Goal: Complete application form

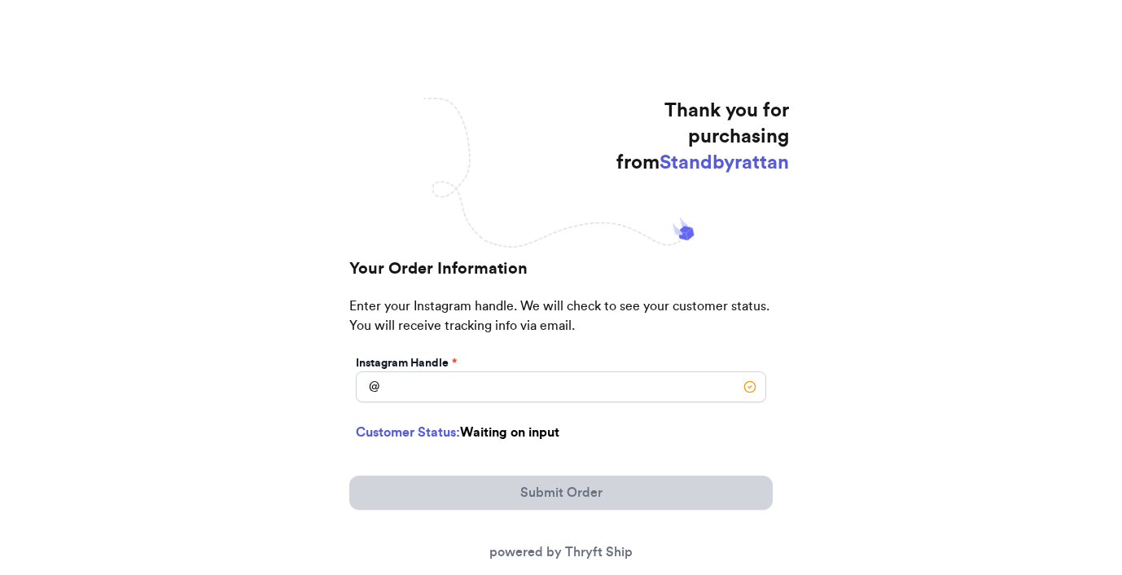
scroll to position [227, 0]
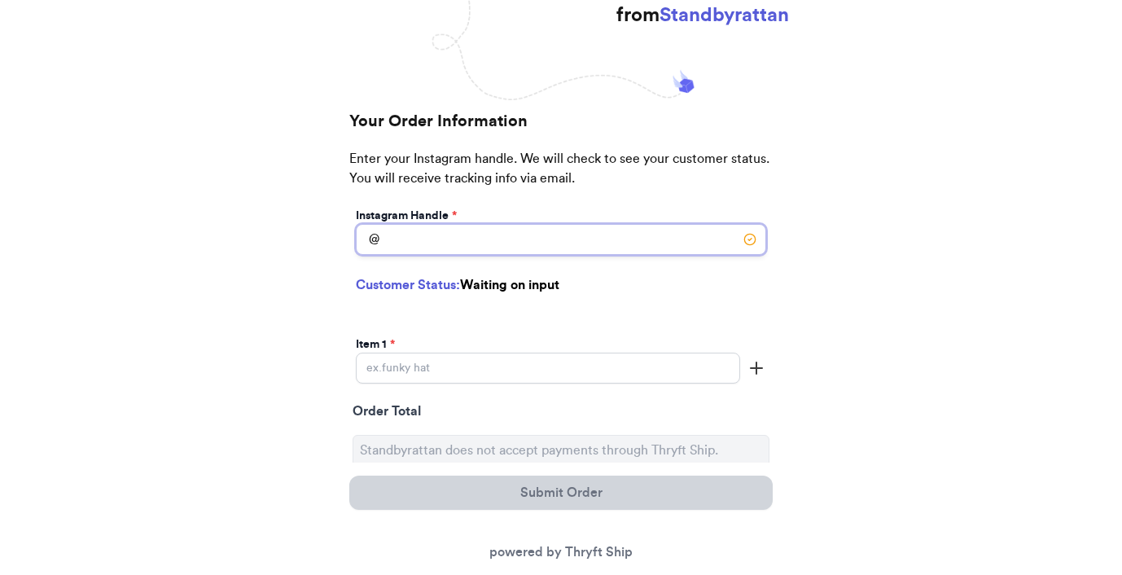
click at [544, 237] on input "Instagram Handle *" at bounding box center [561, 239] width 410 height 31
type input "ramsaylaura"
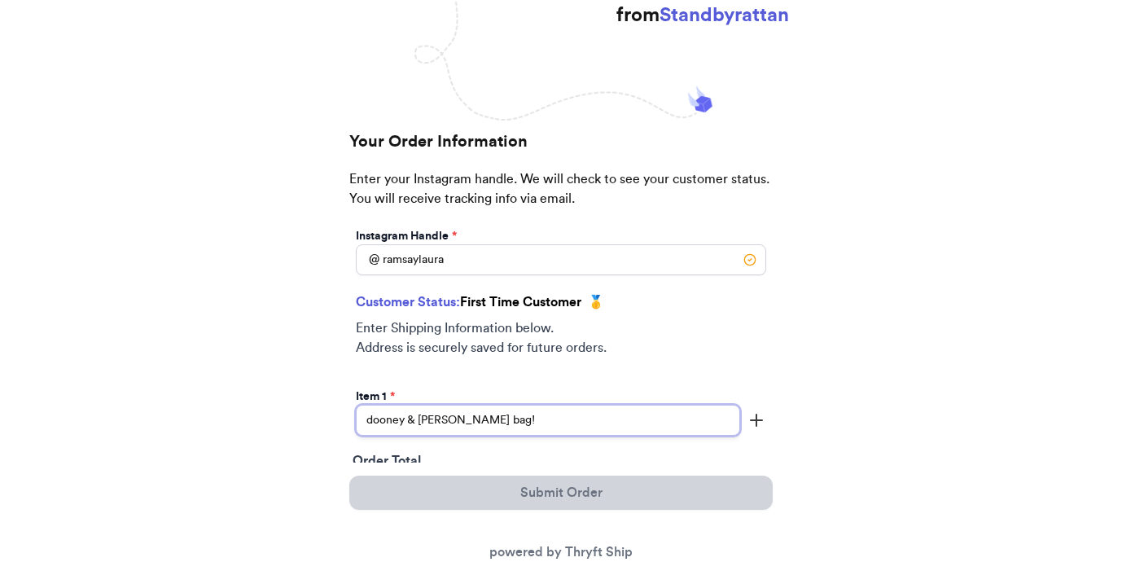
type input "dooney & [PERSON_NAME] bag!"
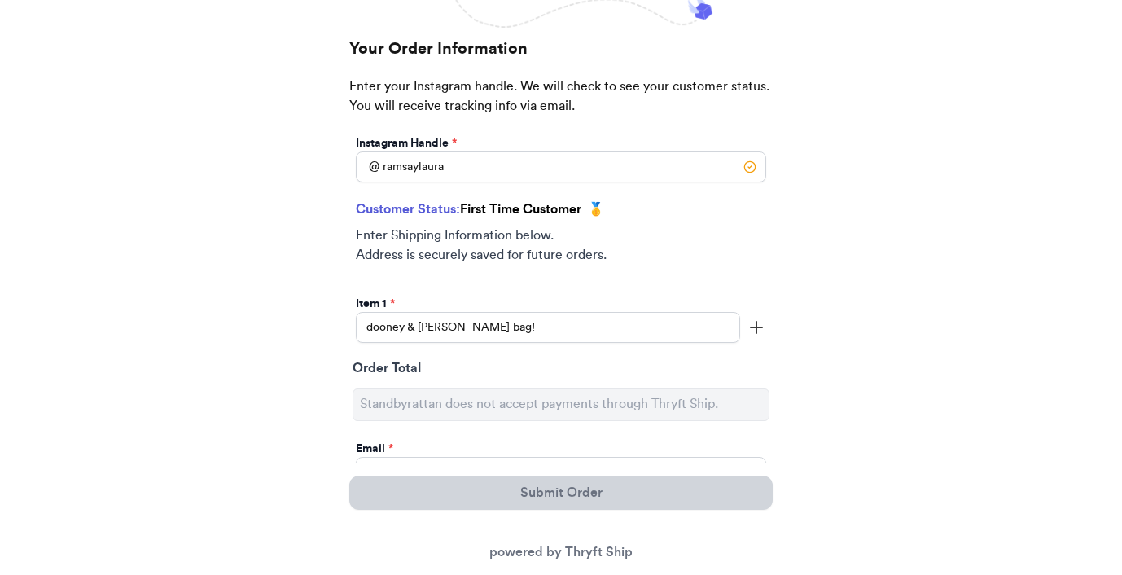
scroll to position [398, 0]
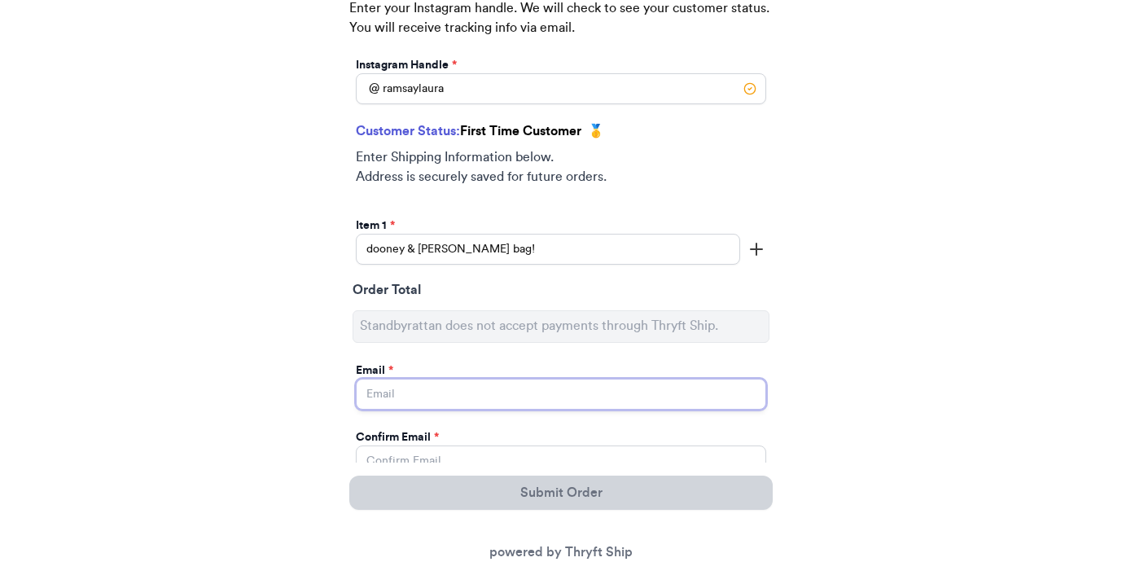
click at [454, 390] on input "Instagram Handle *" at bounding box center [561, 394] width 410 height 31
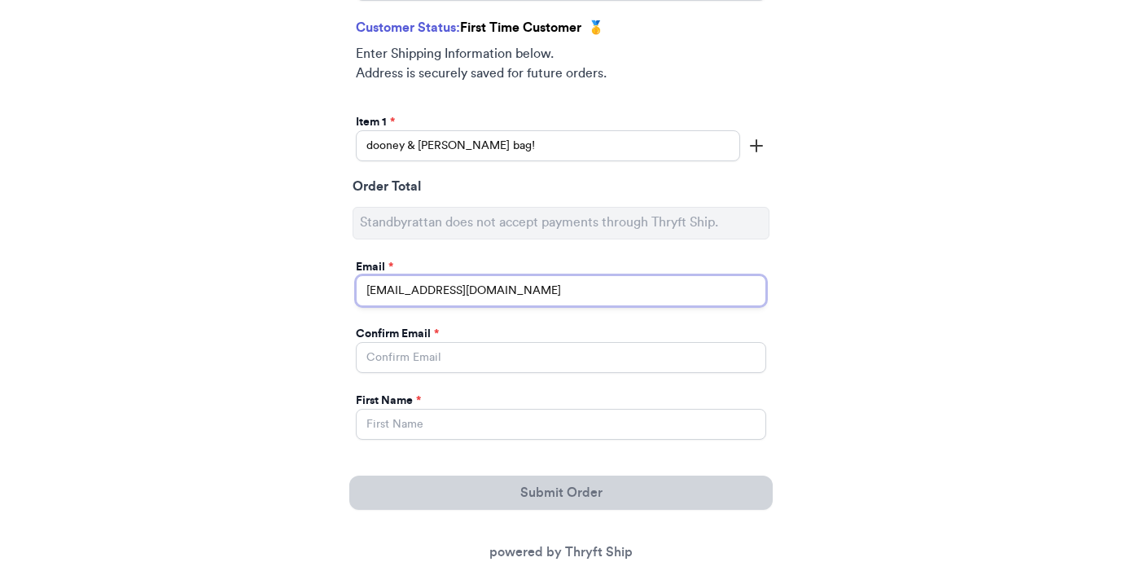
scroll to position [522, 0]
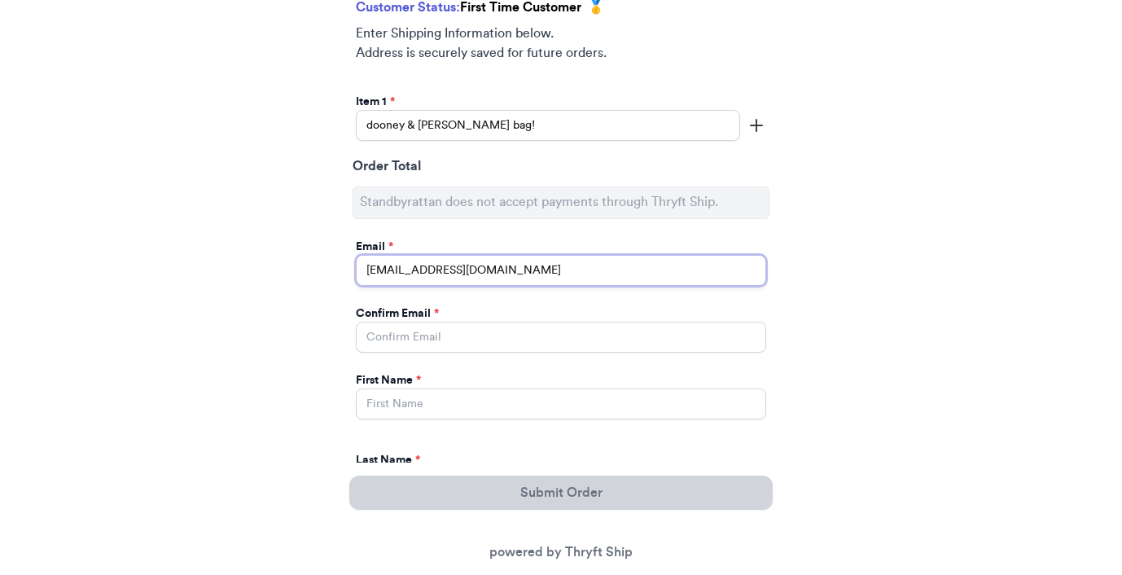
type input "[EMAIL_ADDRESS][DOMAIN_NAME]"
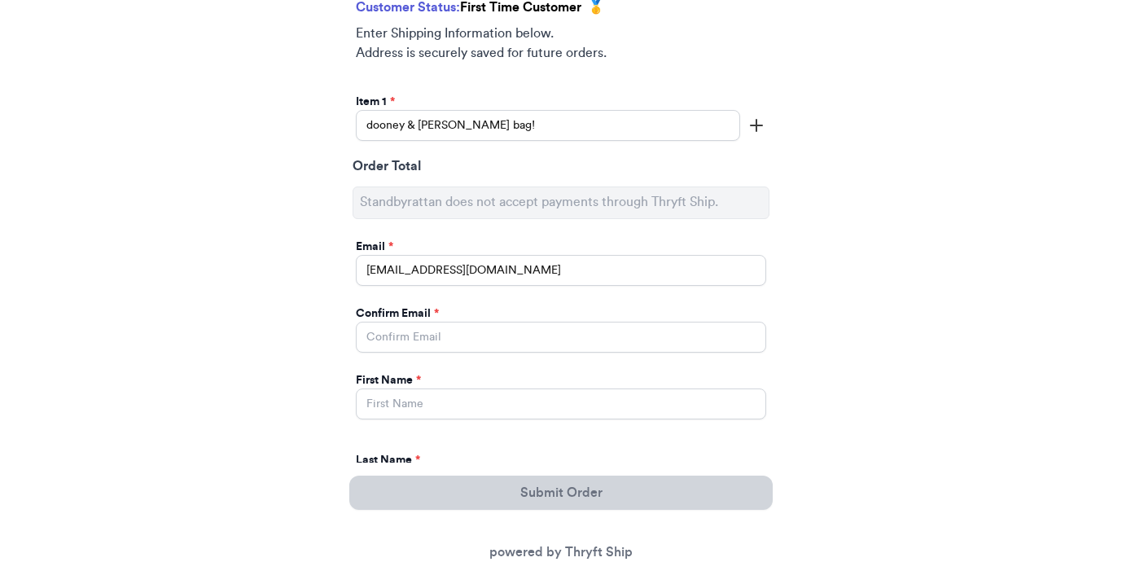
click at [455, 313] on div "Confirm Email *" at bounding box center [561, 313] width 410 height 16
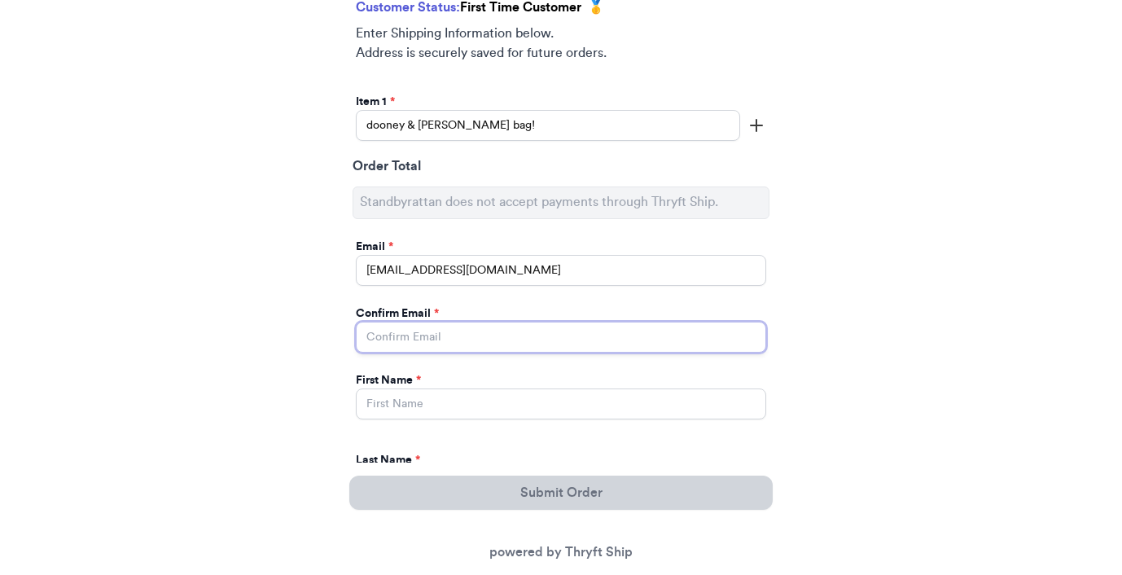
click at [453, 331] on input "Instagram Handle *" at bounding box center [561, 337] width 410 height 31
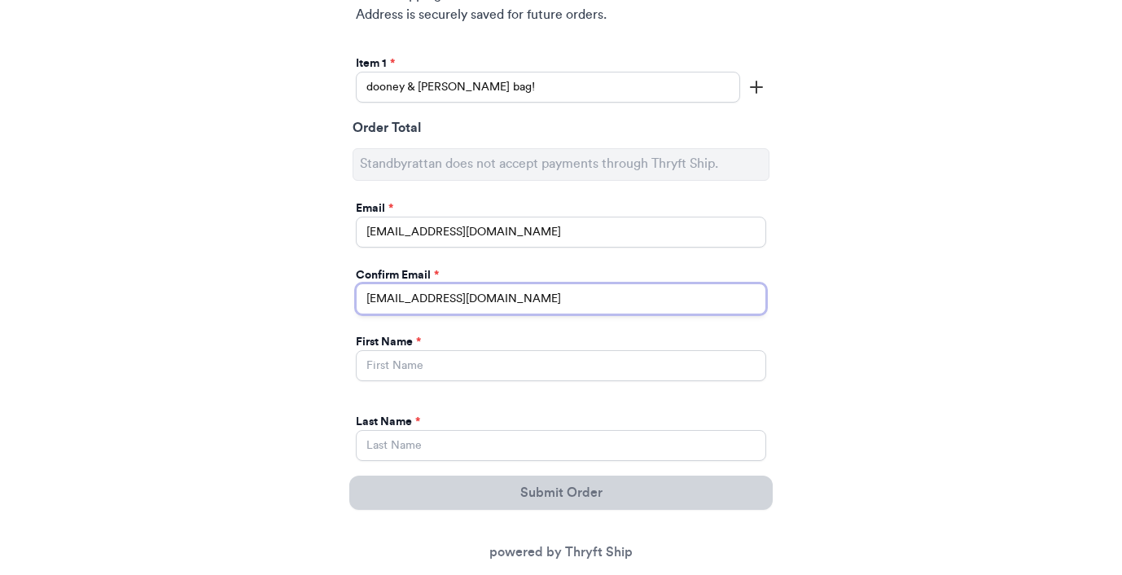
type input "[EMAIL_ADDRESS][DOMAIN_NAME]"
click at [434, 359] on input "Instagram Handle *" at bounding box center [561, 365] width 410 height 31
type input "[PERSON_NAME]"
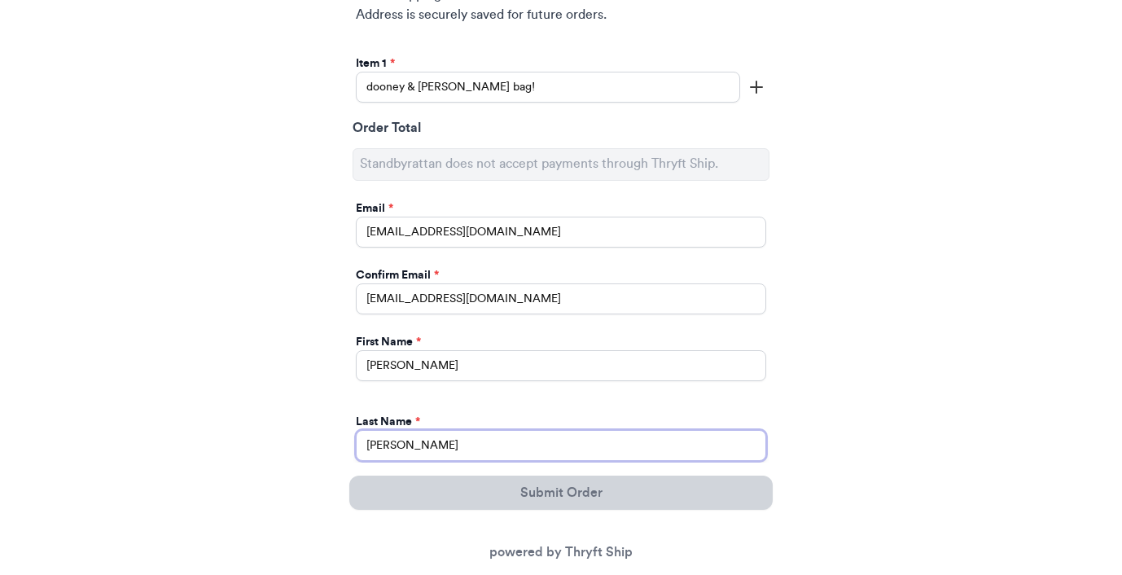
type input "[PERSON_NAME]"
click at [266, 323] on div "Thank you for purchasing from Standbyrattan Your Order Information Enter your I…" at bounding box center [561, 340] width 1122 height 1447
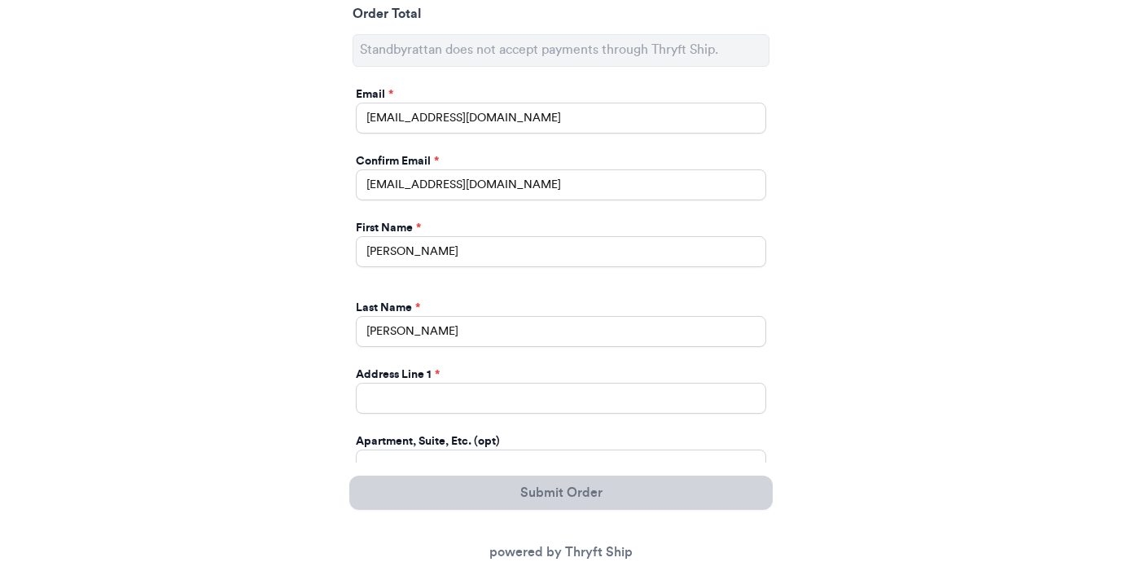
scroll to position [724, 0]
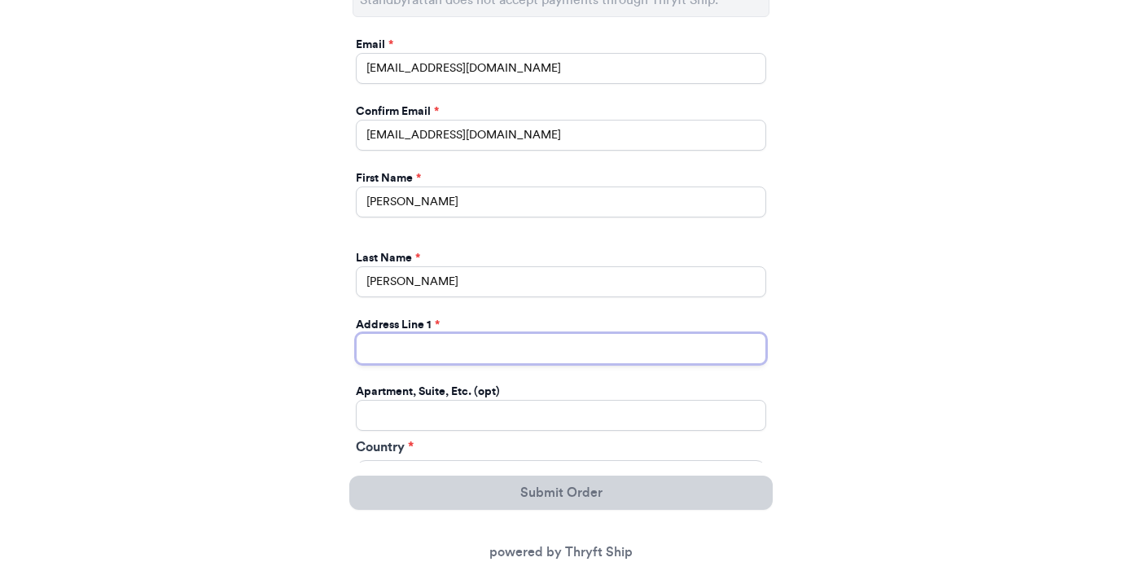
click at [423, 341] on input "Instagram Handle *" at bounding box center [561, 348] width 410 height 31
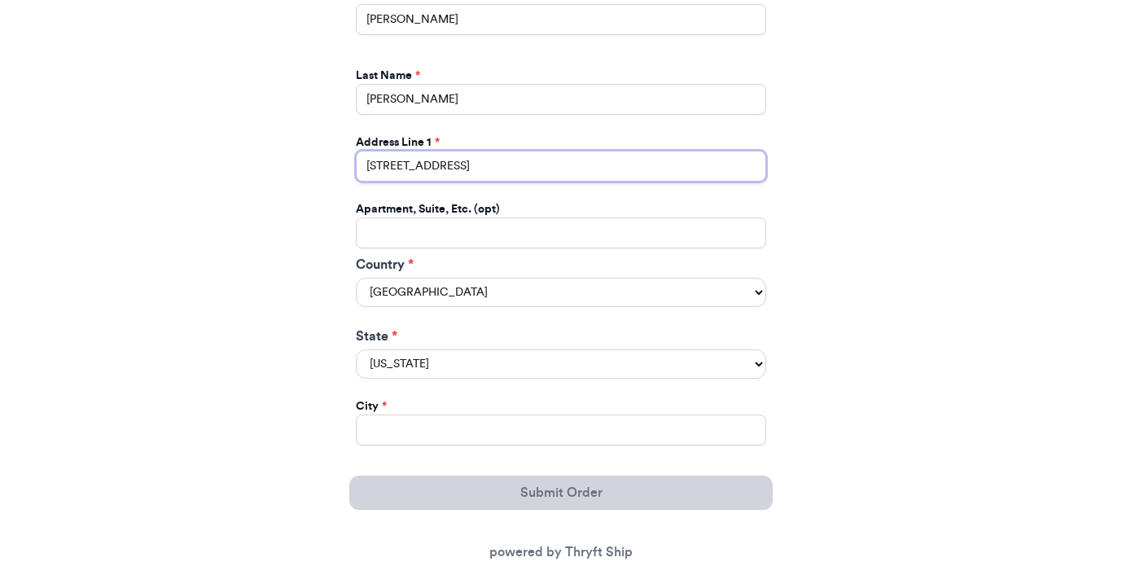
scroll to position [912, 0]
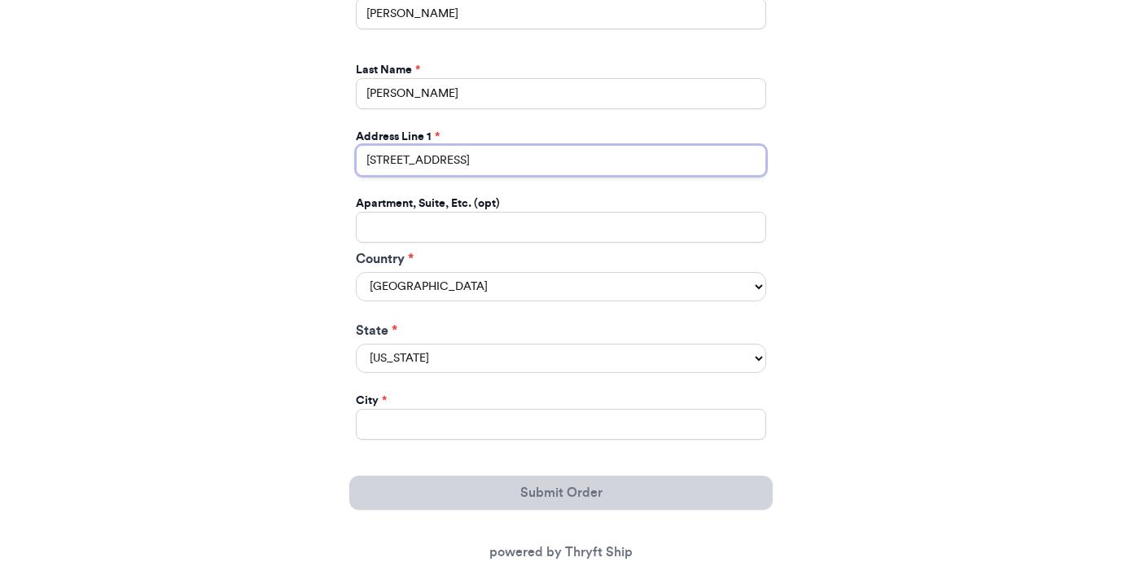
type input "[STREET_ADDRESS]"
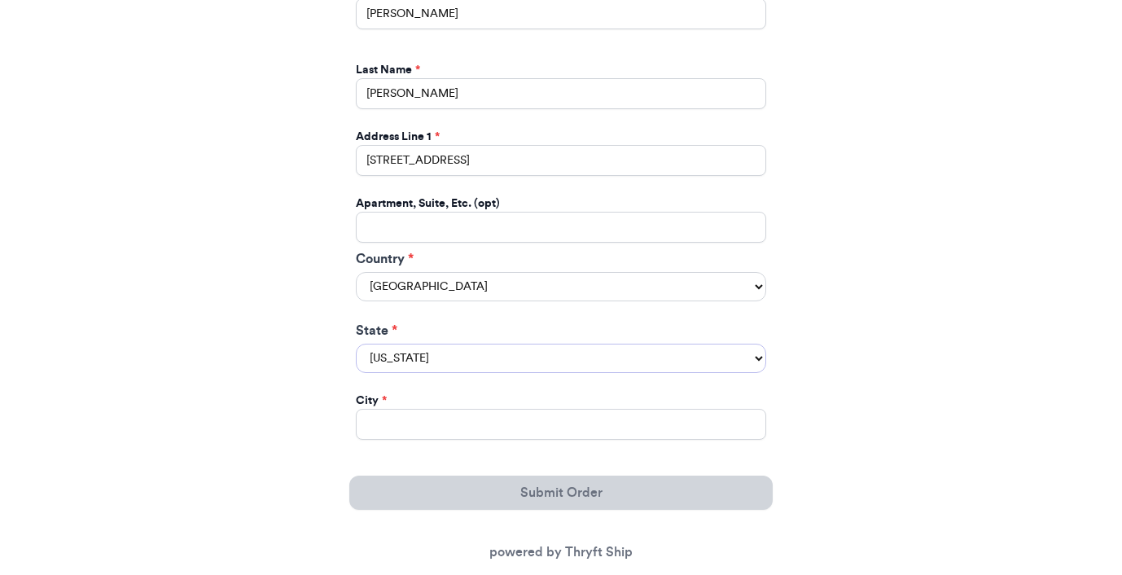
click at [414, 366] on select "[US_STATE] [US_STATE] [US_STATE] [US_STATE] [US_STATE] [US_STATE] [US_STATE] [U…" at bounding box center [561, 358] width 410 height 29
select select "CA"
click at [356, 345] on select "[US_STATE] [US_STATE] [US_STATE] [US_STATE] [US_STATE] [US_STATE] [US_STATE] [U…" at bounding box center [561, 358] width 410 height 29
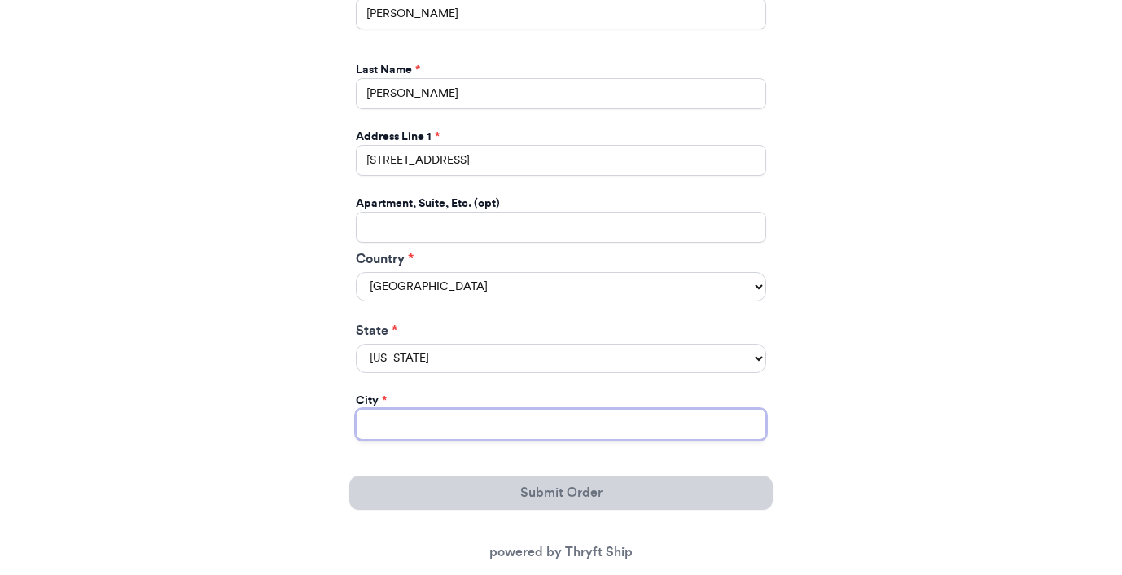
click at [417, 433] on input "Instagram Handle *" at bounding box center [561, 424] width 410 height 31
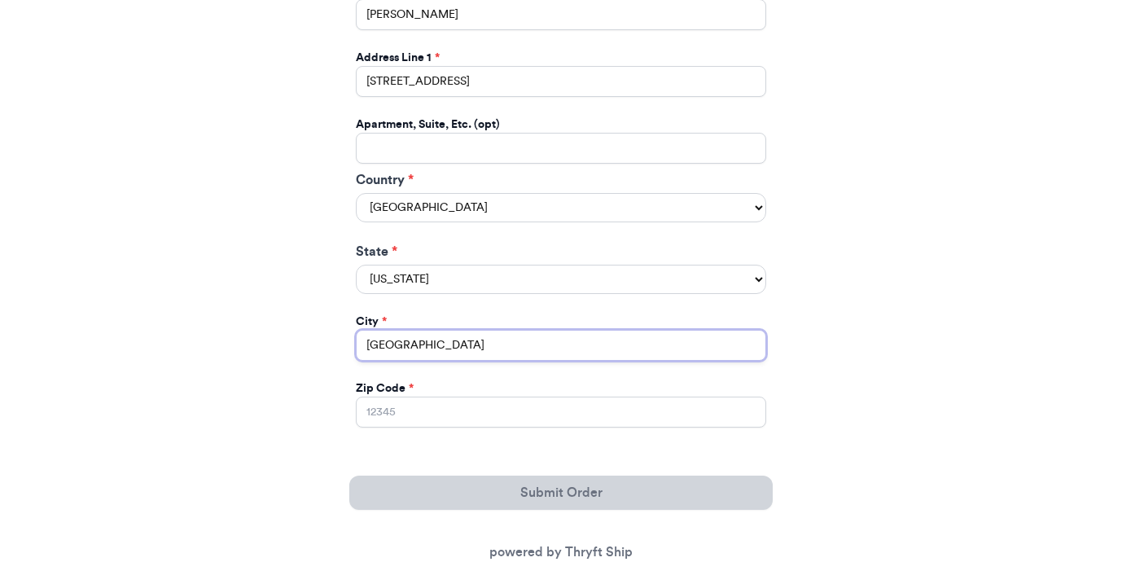
scroll to position [992, 0]
type input "[GEOGRAPHIC_DATA]"
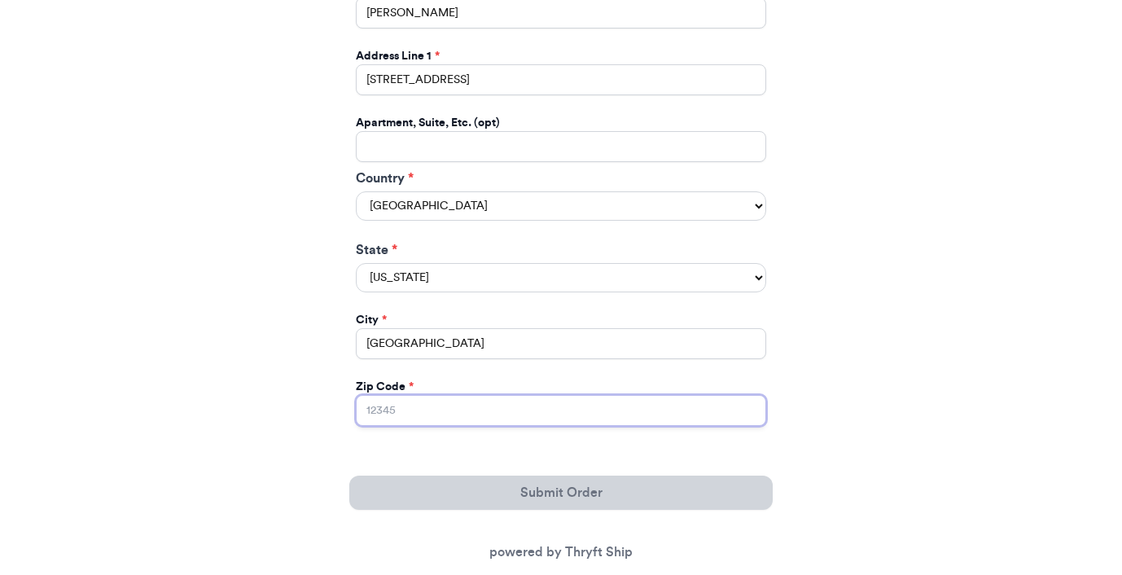
click at [410, 422] on input "Zip Code *" at bounding box center [561, 410] width 410 height 31
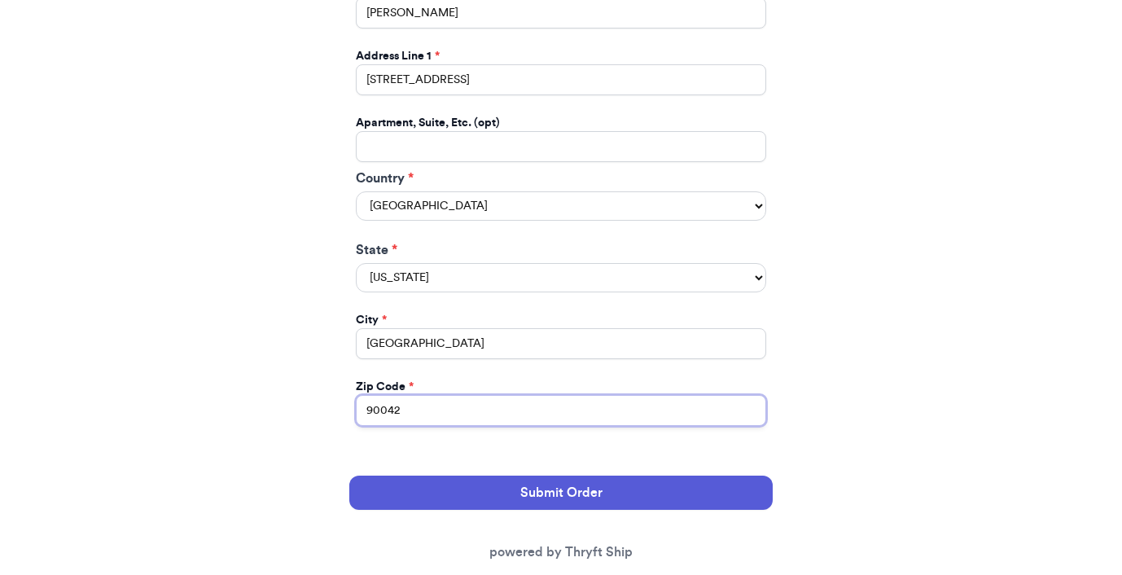
type input "90042"
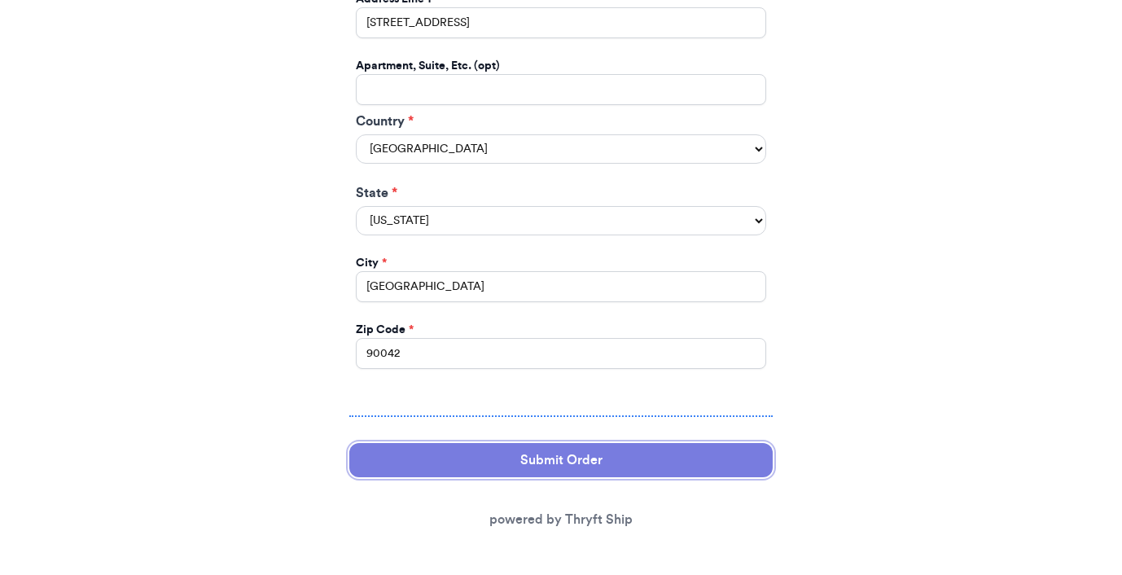
click at [583, 466] on button "Submit Order" at bounding box center [560, 460] width 423 height 34
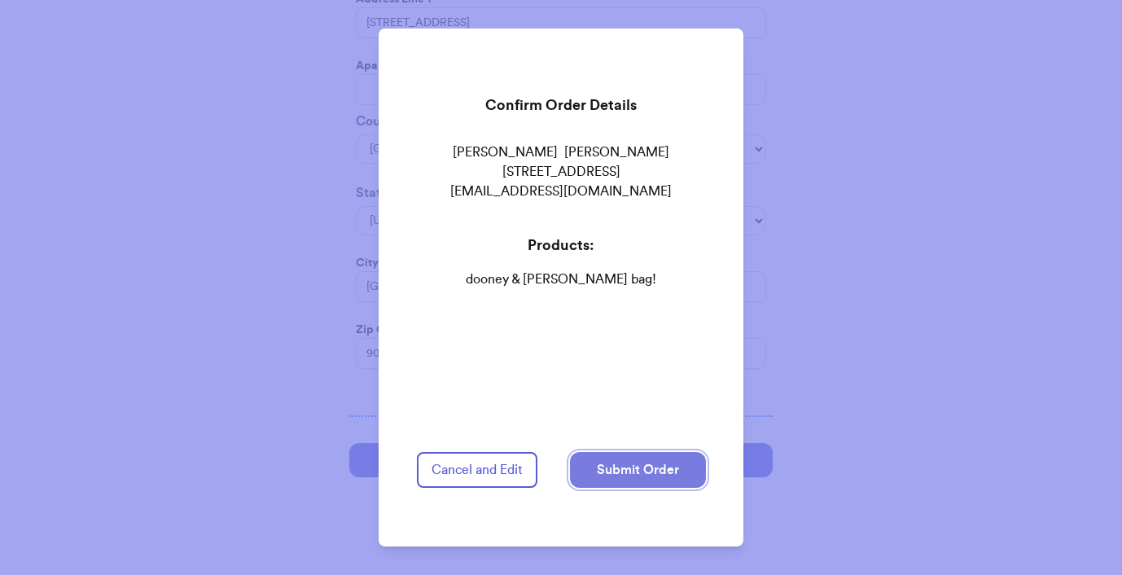
click at [655, 452] on button "Submit Order" at bounding box center [638, 470] width 136 height 36
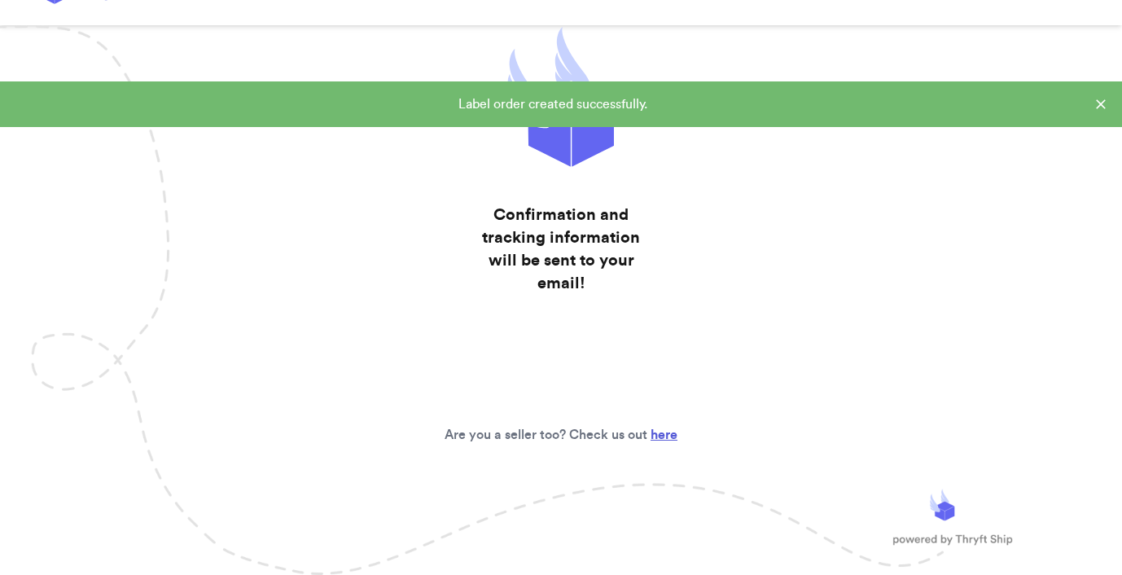
scroll to position [0, 0]
